Goal: Complete application form: Complete application form

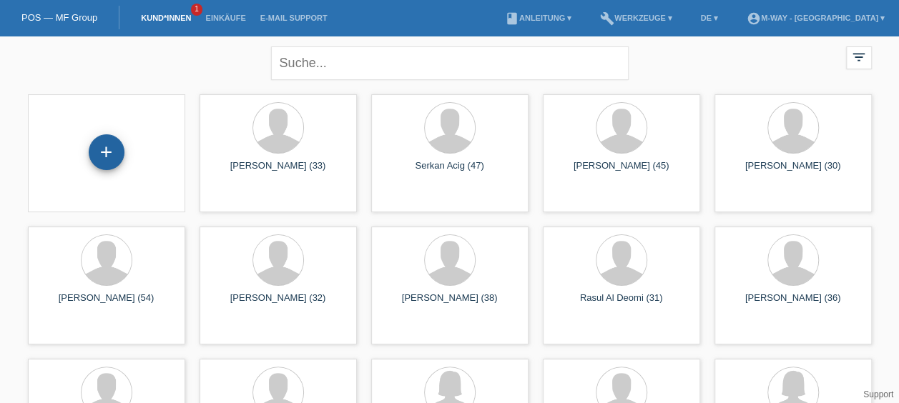
click at [96, 150] on div "+" at bounding box center [107, 152] width 36 height 36
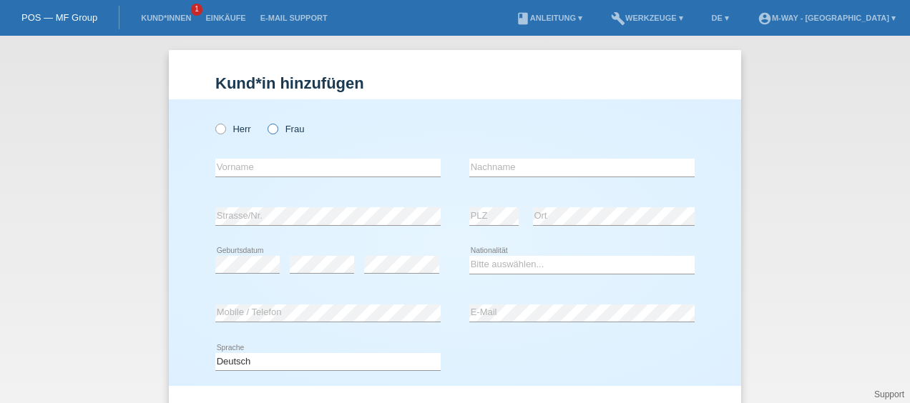
click at [278, 126] on label "Frau" at bounding box center [286, 129] width 36 height 11
click at [277, 126] on input "Frau" at bounding box center [272, 128] width 9 height 9
radio input "true"
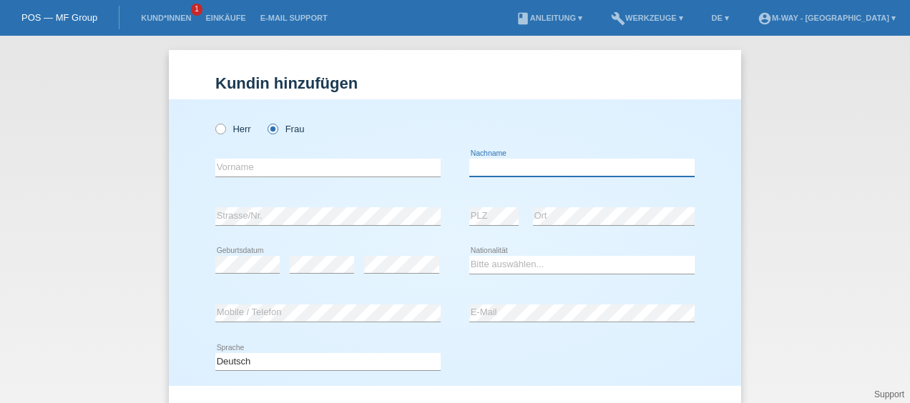
click at [552, 165] on input "text" at bounding box center [581, 168] width 225 height 18
type input "[PERSON_NAME]"
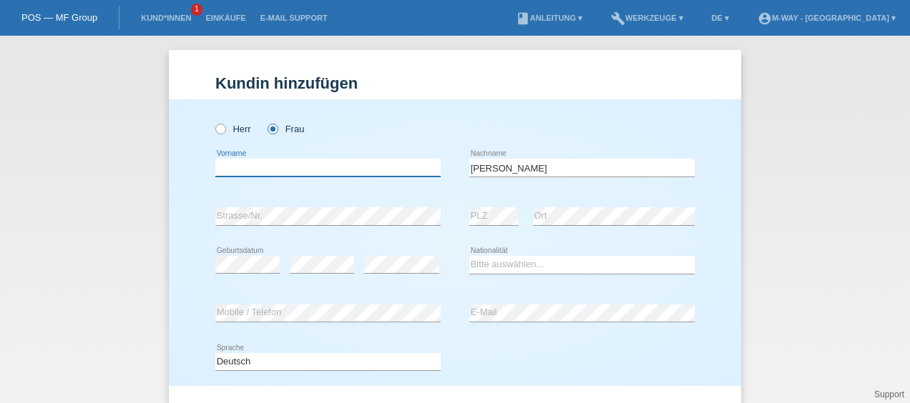
click at [342, 164] on input "text" at bounding box center [327, 168] width 225 height 18
type input "[PERSON_NAME]"
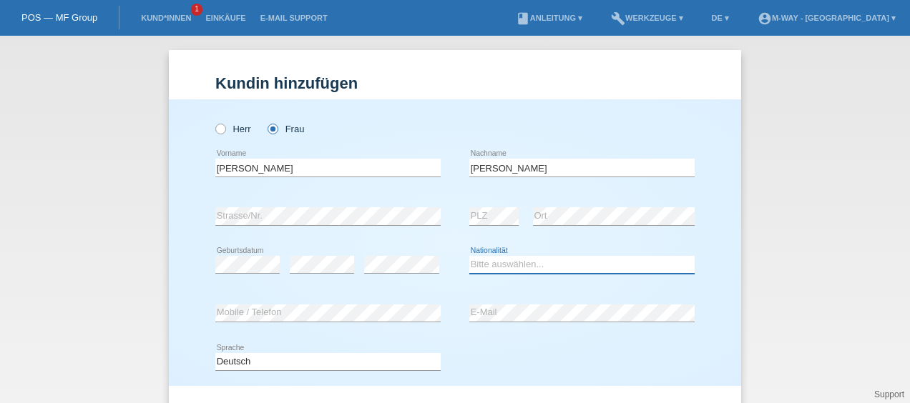
click at [489, 260] on select "Bitte auswählen... Schweiz Deutschland Liechtenstein Österreich ------------ Af…" at bounding box center [581, 264] width 225 height 17
select select "RU"
click at [469, 256] on select "Bitte auswählen... Schweiz Deutschland Liechtenstein Österreich ------------ Af…" at bounding box center [581, 264] width 225 height 17
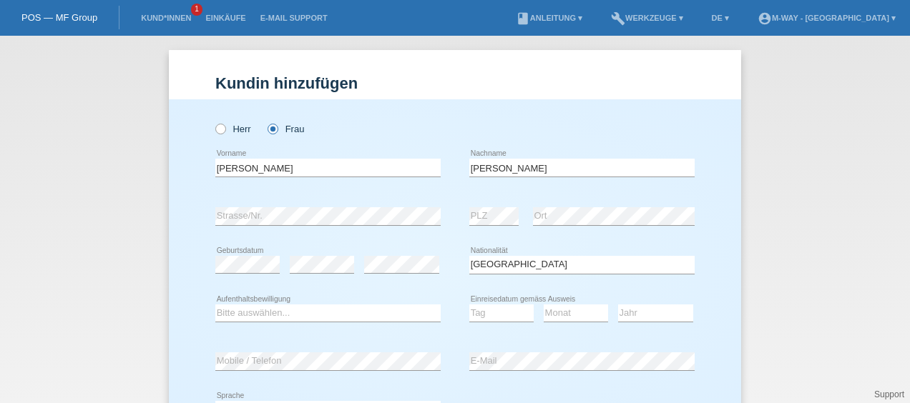
click at [237, 253] on div "error Geburtsdatum" at bounding box center [247, 265] width 64 height 49
click at [273, 315] on select "Bitte auswählen... C B B - Flüchtlingsstatus Andere" at bounding box center [327, 313] width 225 height 17
click at [207, 232] on div "Herr Frau Olga error Vorname" at bounding box center [455, 267] width 572 height 336
click at [355, 313] on select "Bitte auswählen... C B B - Flüchtlingsstatus Andere" at bounding box center [327, 313] width 225 height 17
select select "C"
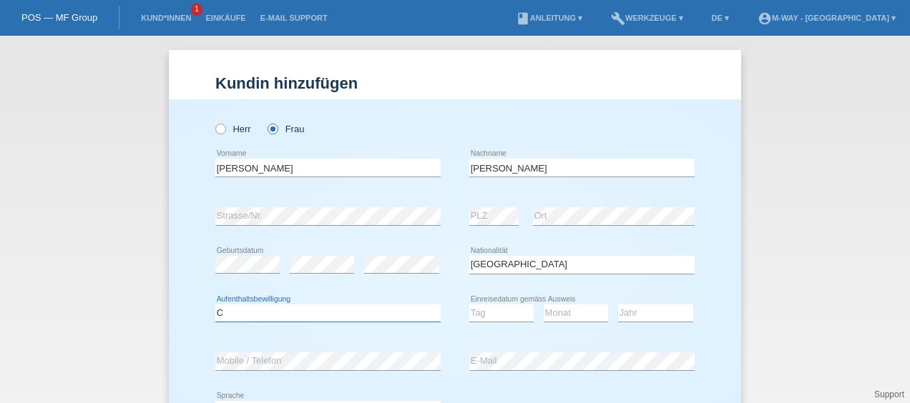
click at [215, 305] on select "Bitte auswählen... C B B - Flüchtlingsstatus Andere" at bounding box center [327, 313] width 225 height 17
click at [514, 315] on select "Tag 01 02 03 04 05 06 07 08 09 10 11" at bounding box center [501, 313] width 64 height 17
select select "01"
click at [469, 305] on select "Tag 01 02 03 04 05 06 07 08 09 10 11" at bounding box center [501, 313] width 64 height 17
click at [578, 318] on select "Monat 01 02 03 04 05 06 07 08 09 10 11" at bounding box center [576, 313] width 64 height 17
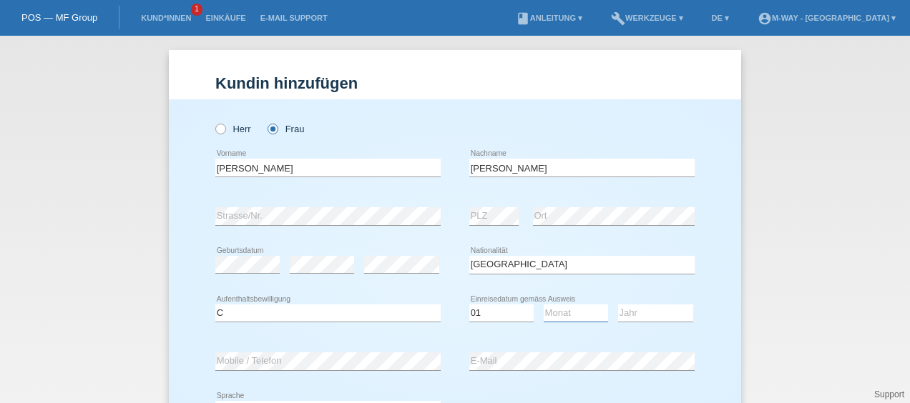
select select "11"
click at [544, 305] on select "Monat 01 02 03 04 05 06 07 08 09 10 11" at bounding box center [576, 313] width 64 height 17
click at [649, 313] on select "Jahr 2025 2024 2023 2022 2021 2020 2019 2018 2017 2016 2015 2014 2013 2012 2011…" at bounding box center [655, 313] width 75 height 17
select select "2012"
click at [618, 305] on select "Jahr 2025 2024 2023 2022 2021 2020 2019 2018 2017 2016 2015 2014 2013 2012 2011…" at bounding box center [655, 313] width 75 height 17
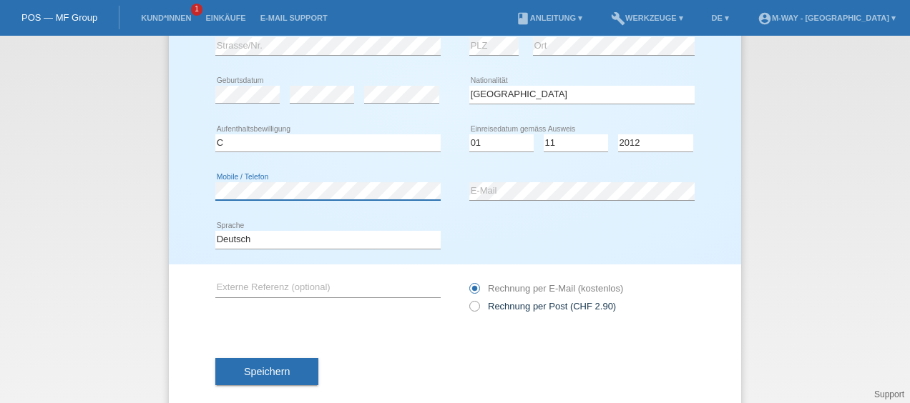
scroll to position [171, 0]
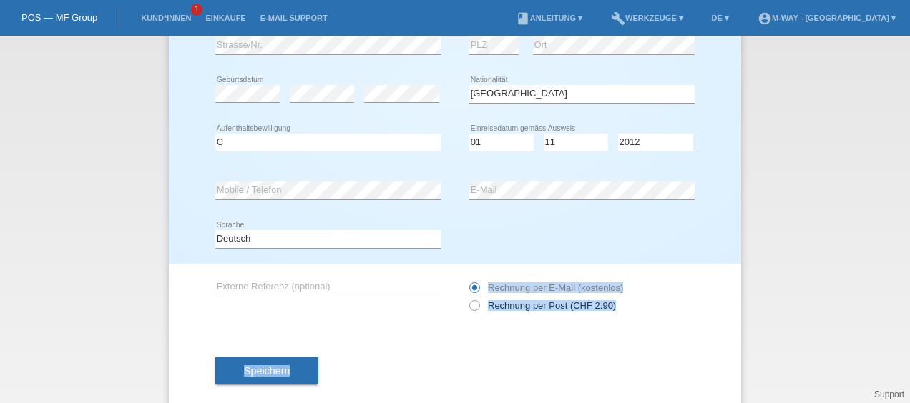
drag, startPoint x: 484, startPoint y: 296, endPoint x: 519, endPoint y: 387, distance: 97.6
click at [519, 387] on form "Kund*in hinzufügen Kunde hinzufügen Kundin hinzufügen Herr Frau Olga error Vorn…" at bounding box center [454, 157] width 479 height 509
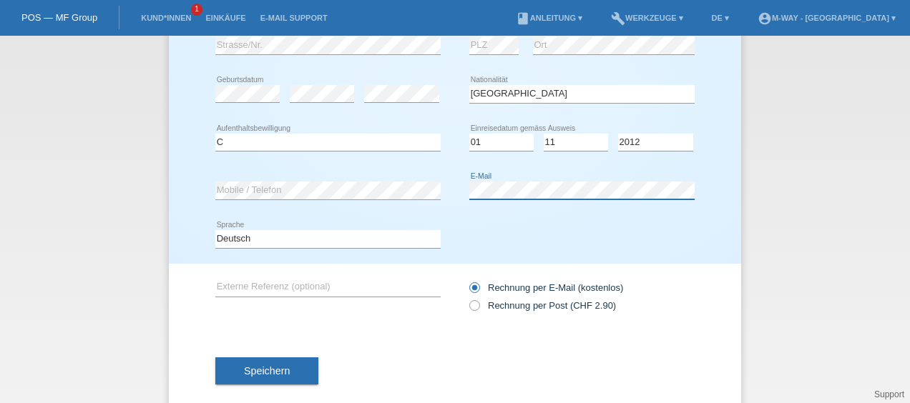
scroll to position [193, 0]
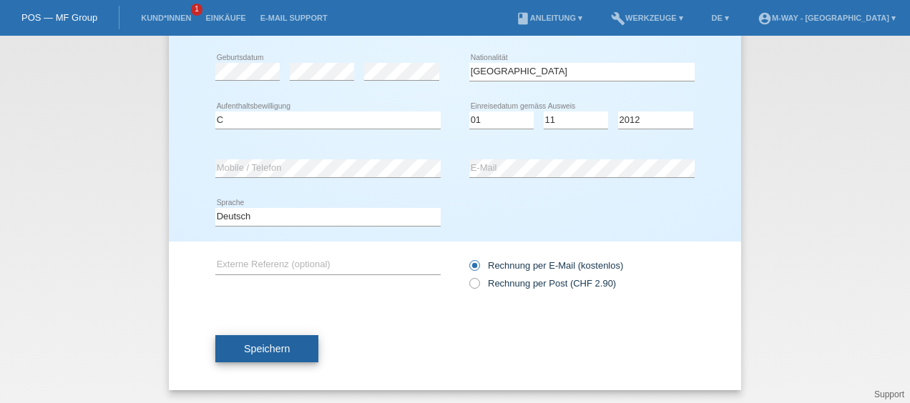
click at [258, 343] on span "Speichern" at bounding box center [267, 348] width 46 height 11
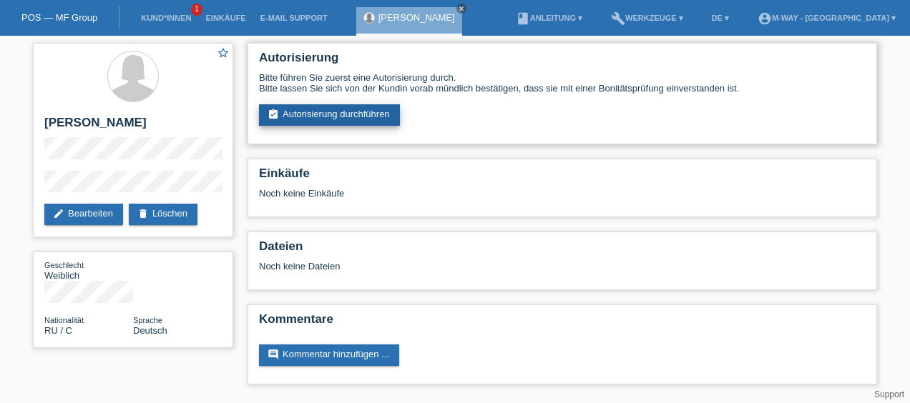
click at [305, 109] on link "assignment_turned_in Autorisierung durchführen" at bounding box center [329, 114] width 141 height 21
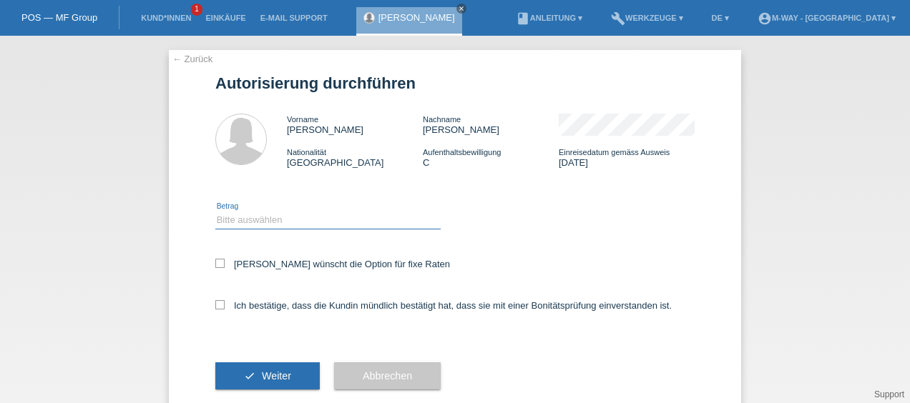
click at [225, 222] on select "Bitte auswählen CHF 1.00 - CHF 499.00 CHF 500.00 - CHF 1'999.00 CHF 2'000.00 - …" at bounding box center [327, 220] width 225 height 17
select select "3"
click at [215, 212] on select "Bitte auswählen CHF 1.00 - CHF 499.00 CHF 500.00 - CHF 1'999.00 CHF 2'000.00 - …" at bounding box center [327, 220] width 225 height 17
click at [217, 265] on icon at bounding box center [219, 263] width 9 height 9
click at [217, 265] on input "Kundin wünscht die Option für fixe Raten" at bounding box center [219, 263] width 9 height 9
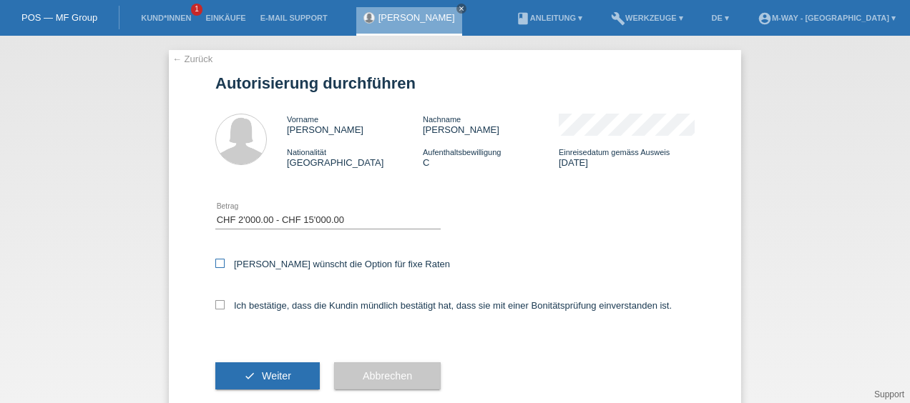
checkbox input "true"
click at [215, 303] on icon at bounding box center [219, 304] width 9 height 9
click at [215, 303] on input "Ich bestätige, dass die Kundin mündlich bestätigt hat, dass sie mit einer Bonit…" at bounding box center [219, 304] width 9 height 9
checkbox input "true"
click at [273, 384] on button "check Weiter" at bounding box center [267, 376] width 104 height 27
